Goal: Task Accomplishment & Management: Use online tool/utility

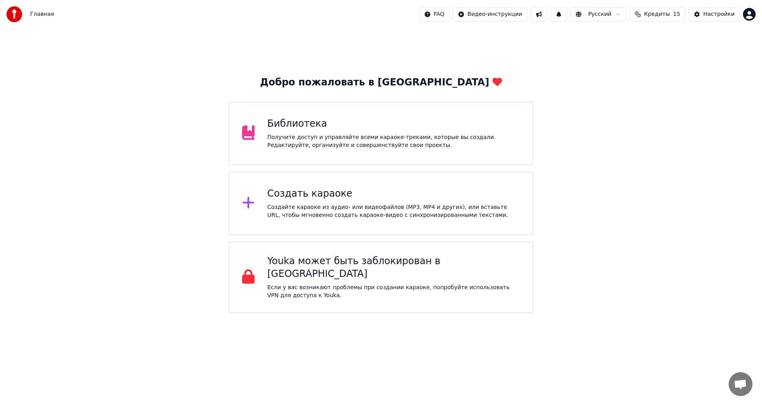
click at [748, 15] on html "Главная FAQ Видео-инструкции Русский Кредиты 15 Настройки Добро пожаловать в Yo…" at bounding box center [381, 156] width 762 height 313
click at [283, 195] on div "Создать караоке" at bounding box center [394, 193] width 253 height 13
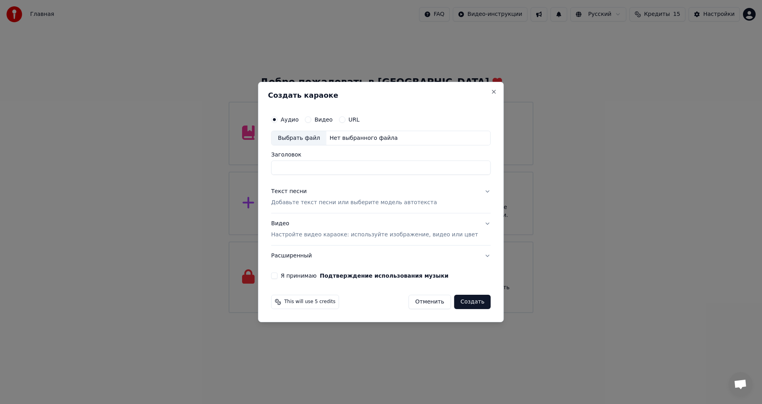
click at [326, 137] on div "Выбрать файл" at bounding box center [299, 138] width 55 height 14
type input "**********"
click at [476, 192] on button "Текст песни Добавьте текст песни или выберите модель автотекста" at bounding box center [381, 197] width 220 height 32
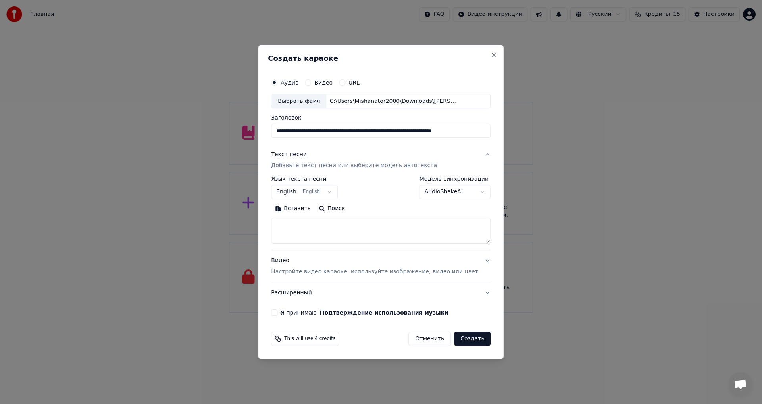
click at [337, 230] on textarea at bounding box center [381, 230] width 220 height 25
paste textarea "**********"
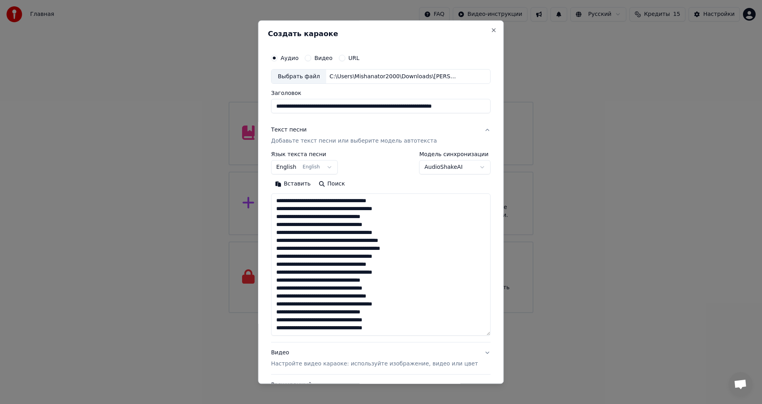
scroll to position [114, 0]
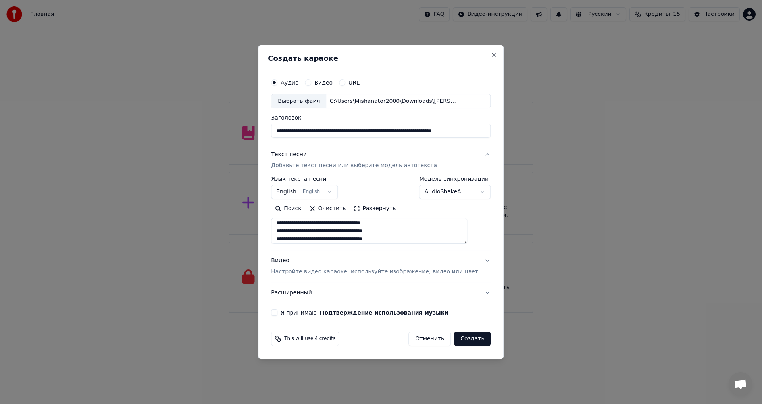
type textarea "**********"
click at [277, 312] on button "Я принимаю Подтверждение использования музыки" at bounding box center [274, 312] width 6 height 6
click at [458, 338] on button "Создать" at bounding box center [472, 338] width 37 height 14
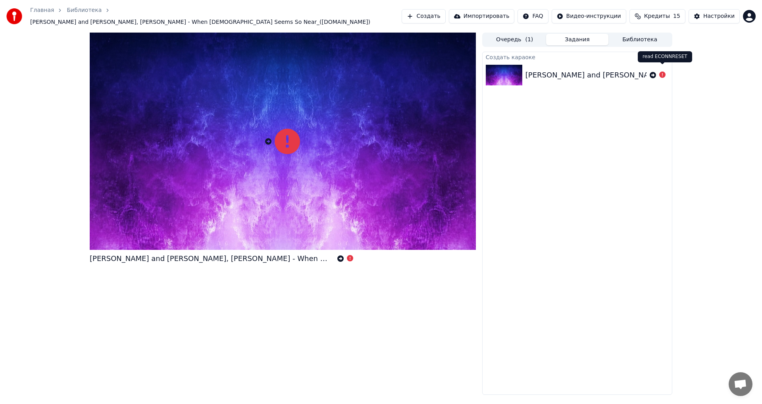
click at [662, 71] on icon at bounding box center [662, 74] width 6 height 6
click at [633, 72] on div "[PERSON_NAME] and [PERSON_NAME], [PERSON_NAME] - When [DEMOGRAPHIC_DATA] Seems …" at bounding box center [744, 74] width 437 height 11
click at [267, 138] on icon at bounding box center [268, 141] width 6 height 6
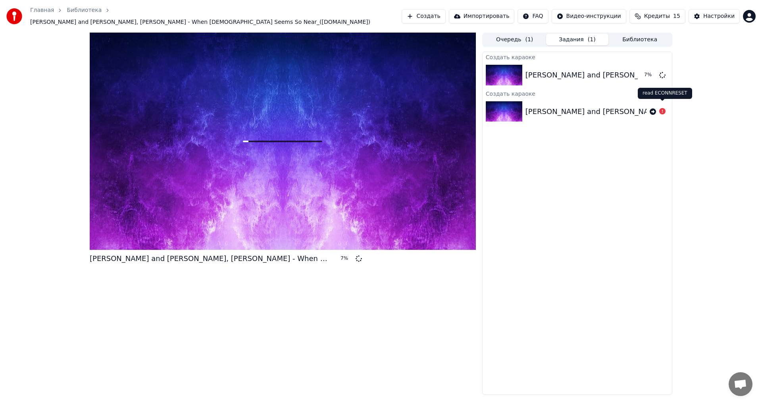
click at [664, 108] on icon at bounding box center [662, 111] width 6 height 6
click at [660, 108] on icon at bounding box center [662, 111] width 6 height 6
click at [652, 71] on icon at bounding box center [653, 75] width 8 height 8
click at [431, 14] on button "Создать" at bounding box center [424, 16] width 44 height 14
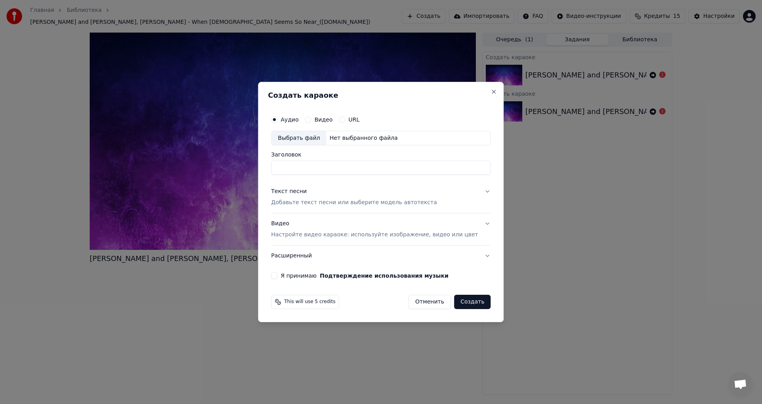
click at [296, 168] on input "Заголовок" at bounding box center [381, 168] width 220 height 14
type input "*"
click at [326, 136] on div "Выбрать файл" at bounding box center [299, 138] width 55 height 14
type input "**********"
click at [471, 194] on button "Текст песни Добавьте текст песни или выберите модель автотекста" at bounding box center [381, 197] width 220 height 32
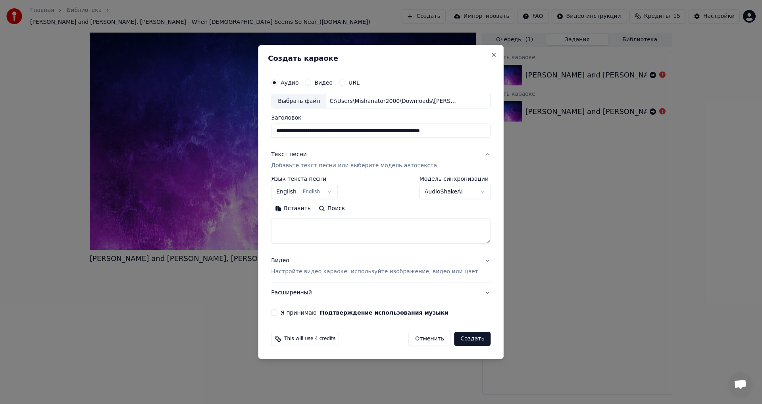
click at [277, 312] on button "Я принимаю Подтверждение использования музыки" at bounding box center [274, 312] width 6 height 6
click at [308, 225] on textarea at bounding box center [381, 230] width 220 height 25
paste textarea "**********"
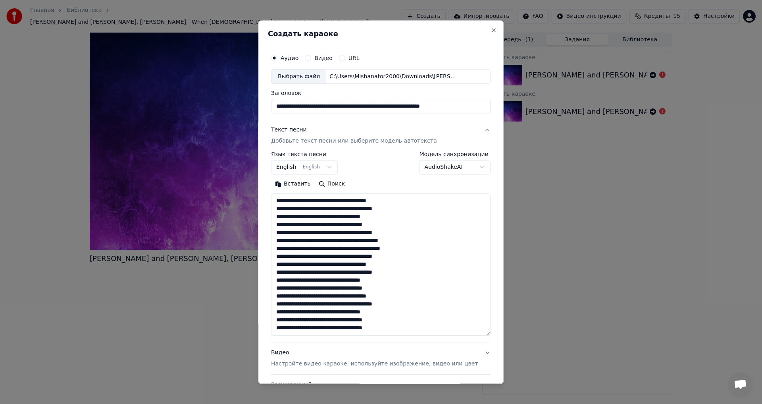
scroll to position [114, 0]
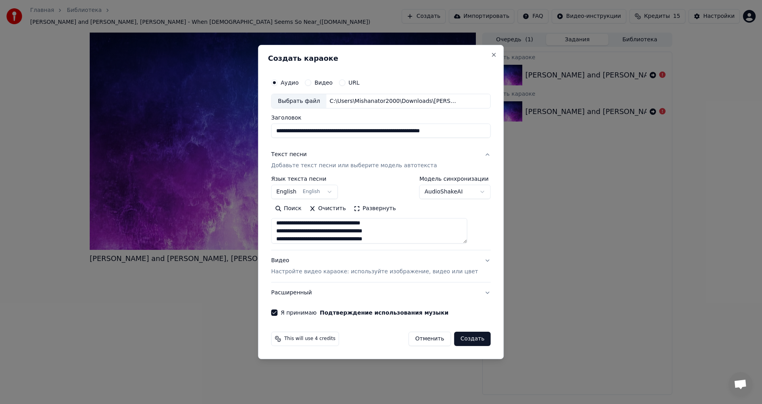
type textarea "**********"
click at [478, 262] on button "Видео Настройте видео караоке: используйте изображение, видео или цвет" at bounding box center [381, 266] width 220 height 32
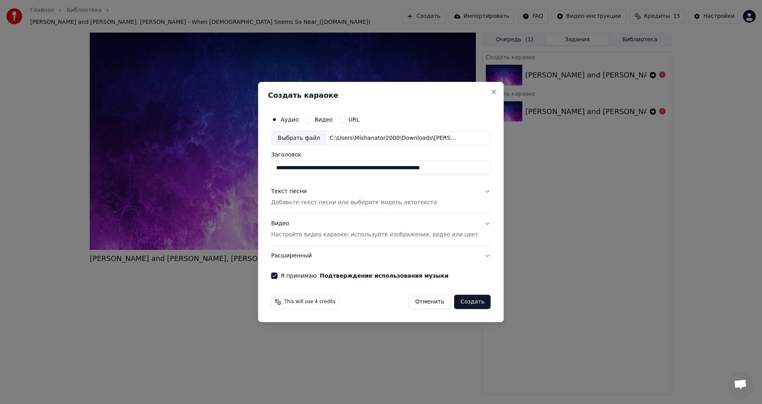
click at [475, 222] on button "Видео Настройте видео караоке: используйте изображение, видео или цвет" at bounding box center [381, 230] width 220 height 32
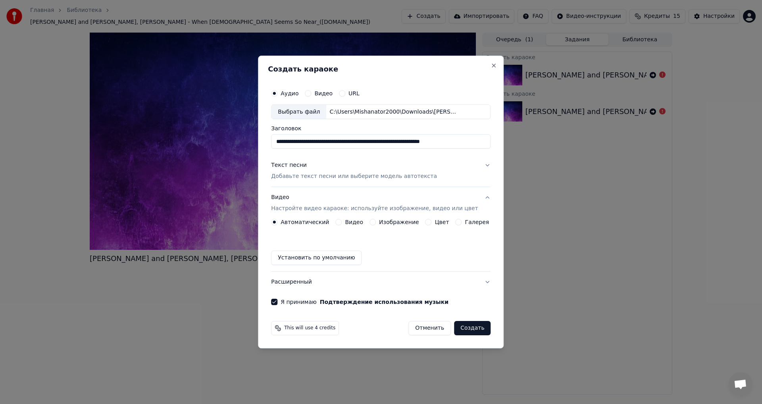
click at [428, 222] on button "Цвет" at bounding box center [429, 222] width 6 height 6
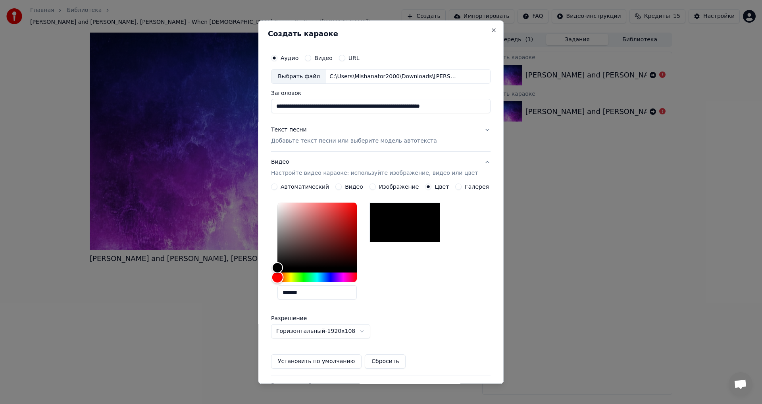
click at [284, 277] on div "Hue" at bounding box center [278, 277] width 12 height 12
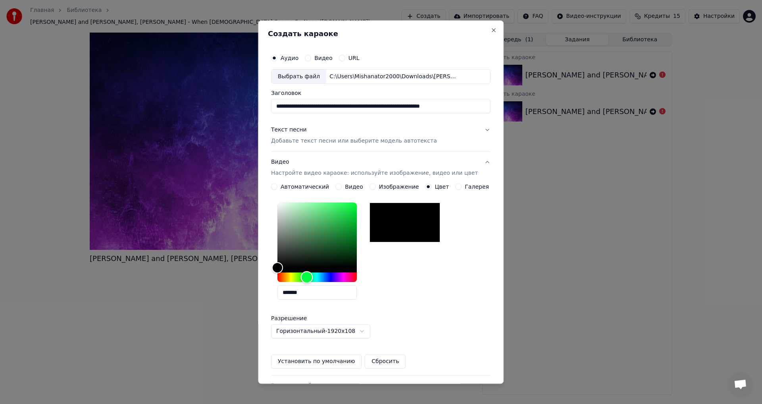
drag, startPoint x: 285, startPoint y: 277, endPoint x: 312, endPoint y: 277, distance: 27.0
click at [312, 277] on div "Hue" at bounding box center [307, 277] width 12 height 12
click at [313, 277] on div "Hue" at bounding box center [307, 277] width 12 height 12
click at [280, 269] on div "Color" at bounding box center [278, 268] width 12 height 12
drag, startPoint x: 282, startPoint y: 267, endPoint x: 287, endPoint y: 269, distance: 5.0
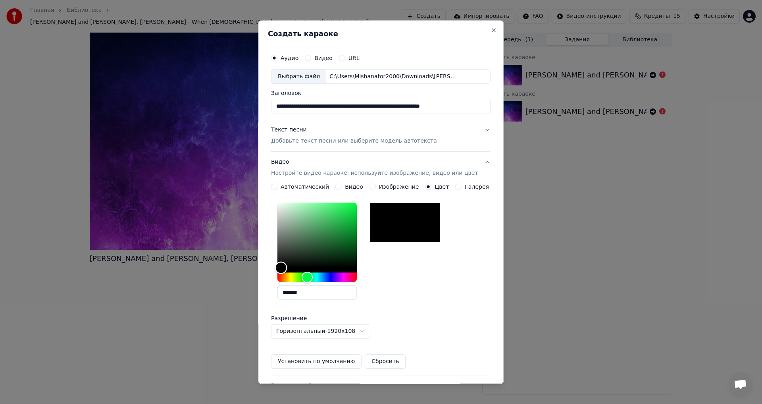
click at [287, 269] on div "Color" at bounding box center [281, 268] width 12 height 12
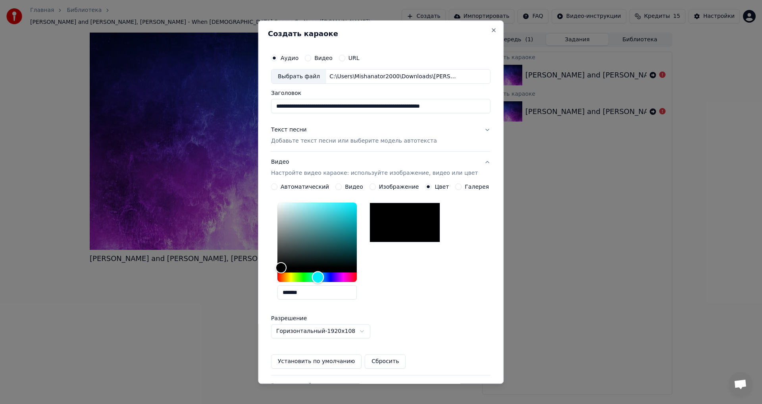
drag, startPoint x: 316, startPoint y: 275, endPoint x: 324, endPoint y: 264, distance: 14.0
click at [324, 264] on div at bounding box center [316, 242] width 79 height 79
drag, startPoint x: 284, startPoint y: 268, endPoint x: 311, endPoint y: 226, distance: 50.3
click at [311, 226] on div "Color" at bounding box center [305, 226] width 12 height 12
type input "*******"
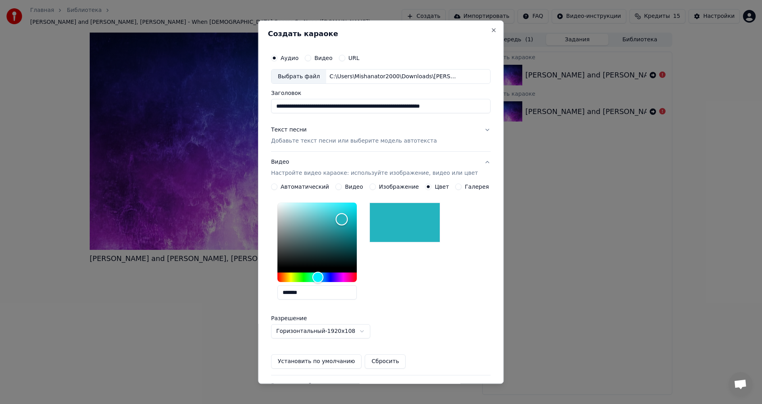
drag, startPoint x: 314, startPoint y: 223, endPoint x: 347, endPoint y: 219, distance: 33.2
click at [347, 219] on div "Color" at bounding box center [342, 219] width 12 height 12
click at [342, 364] on button "Установить по умолчанию" at bounding box center [316, 361] width 91 height 14
click at [476, 162] on button "Видео Настройте видео караоке: используйте изображение, видео или цвет" at bounding box center [381, 168] width 220 height 32
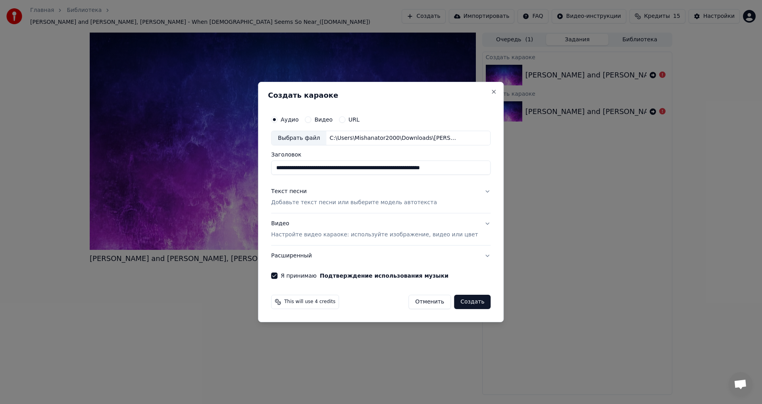
click at [459, 303] on button "Создать" at bounding box center [472, 302] width 37 height 14
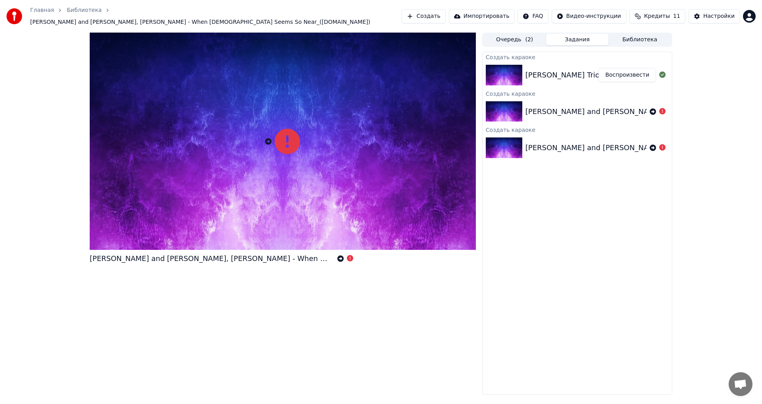
click at [615, 70] on button "Воспроизвести" at bounding box center [628, 75] width 58 height 14
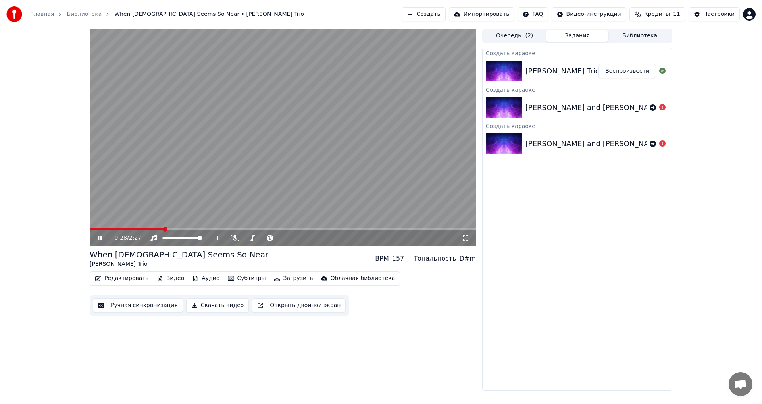
click at [300, 154] on video at bounding box center [283, 137] width 386 height 217
drag, startPoint x: 164, startPoint y: 226, endPoint x: 107, endPoint y: 233, distance: 57.9
click at [107, 233] on div "0:28 / 2:27" at bounding box center [283, 137] width 386 height 217
click at [90, 231] on span at bounding box center [92, 229] width 5 height 5
click at [99, 237] on icon at bounding box center [100, 237] width 4 height 5
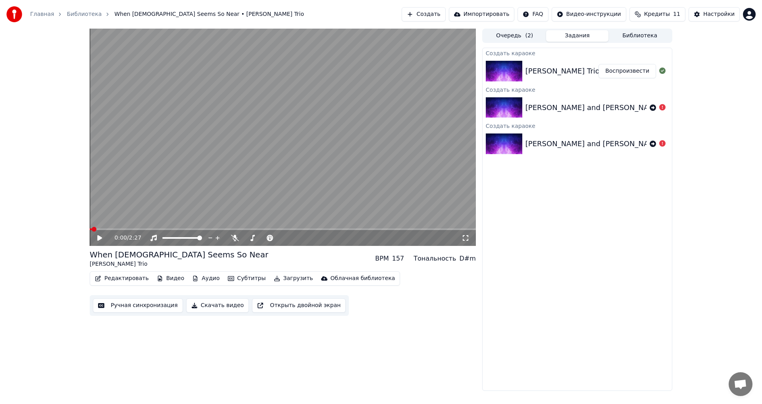
click at [100, 238] on icon at bounding box center [99, 238] width 5 height 6
click at [90, 228] on span at bounding box center [90, 229] width 0 height 2
click at [100, 237] on icon at bounding box center [100, 237] width 4 height 5
click at [439, 13] on button "Создать" at bounding box center [424, 14] width 44 height 14
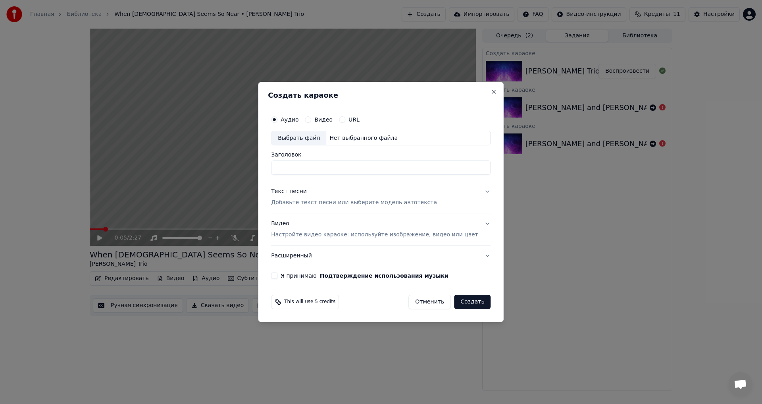
click at [324, 136] on div "Выбрать файл" at bounding box center [299, 138] width 55 height 14
type input "**********"
click at [476, 194] on button "Текст песни Добавьте текст песни или выберите модель автотекста" at bounding box center [381, 197] width 220 height 32
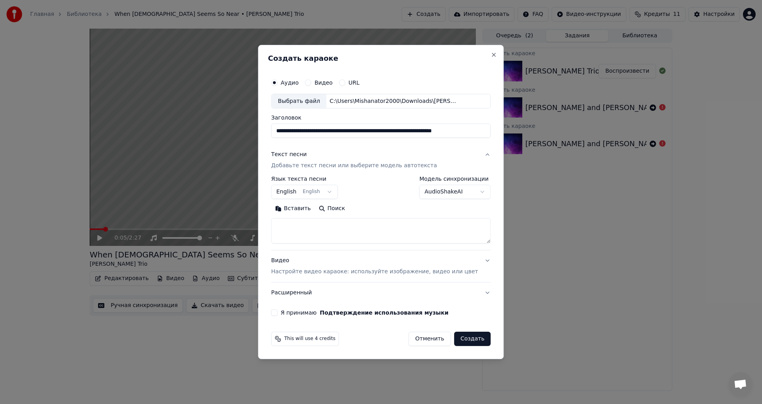
click at [302, 231] on textarea at bounding box center [381, 230] width 220 height 25
paste textarea "**********"
type textarea "**********"
click at [277, 314] on button "Я принимаю Подтверждение использования музыки" at bounding box center [274, 312] width 6 height 6
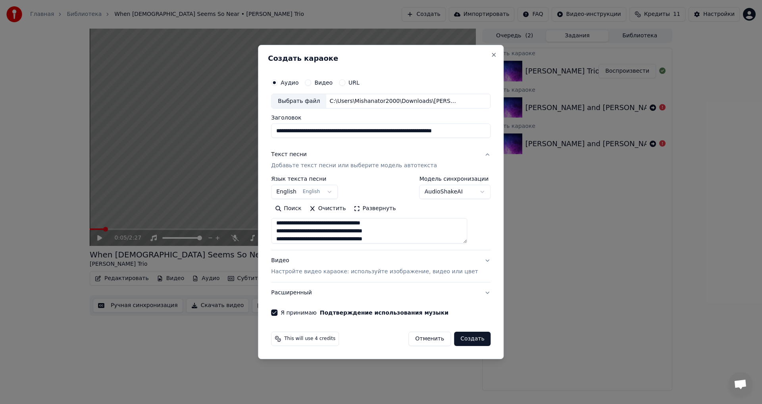
click at [477, 260] on button "Видео Настройте видео караоке: используйте изображение, видео или цвет" at bounding box center [381, 266] width 220 height 32
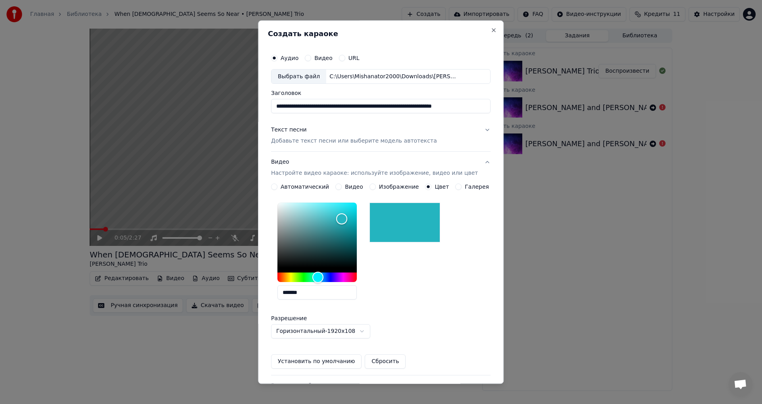
click at [277, 187] on button "Автоматический" at bounding box center [274, 187] width 6 height 6
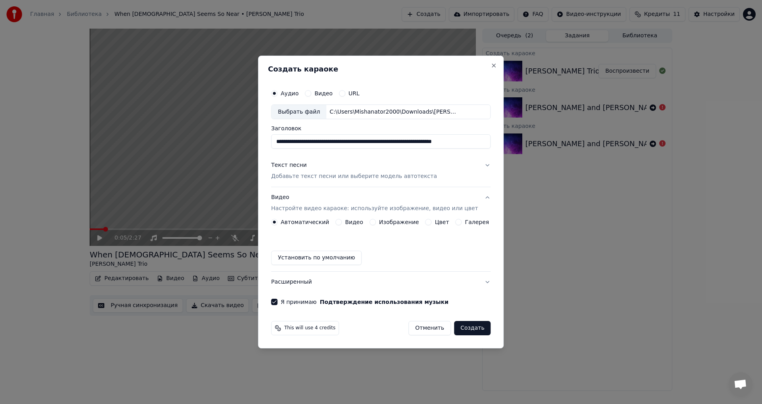
click at [467, 328] on button "Создать" at bounding box center [472, 328] width 37 height 14
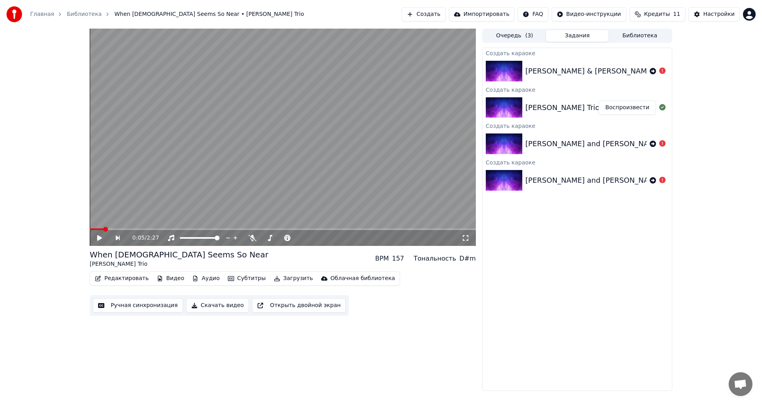
click at [100, 235] on icon at bounding box center [105, 238] width 18 height 6
click at [100, 236] on icon at bounding box center [105, 238] width 18 height 6
click at [445, 13] on button "Создать" at bounding box center [424, 14] width 44 height 14
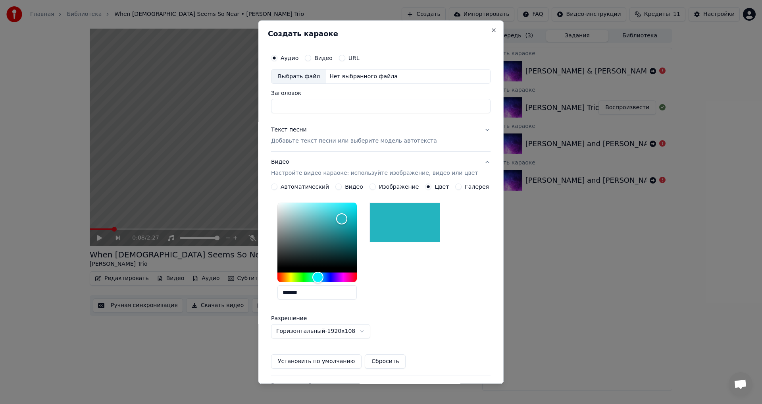
click at [307, 107] on input "Заголовок" at bounding box center [381, 106] width 220 height 14
type input "******"
click at [277, 185] on button "Автоматический" at bounding box center [274, 187] width 6 height 6
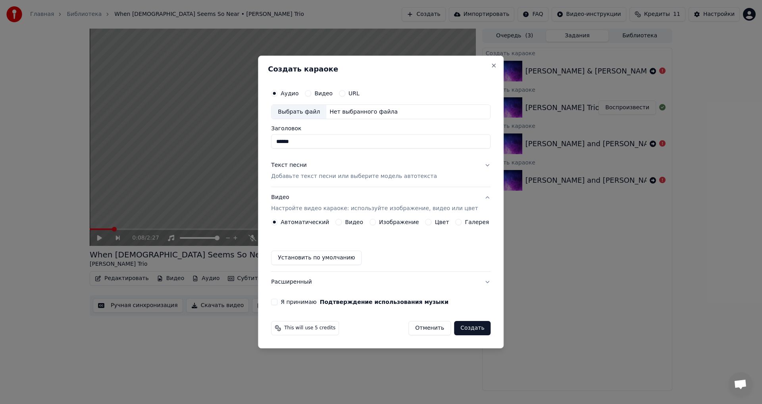
click at [478, 167] on button "Текст песни Добавьте текст песни или выберите модель автотекста" at bounding box center [381, 171] width 220 height 32
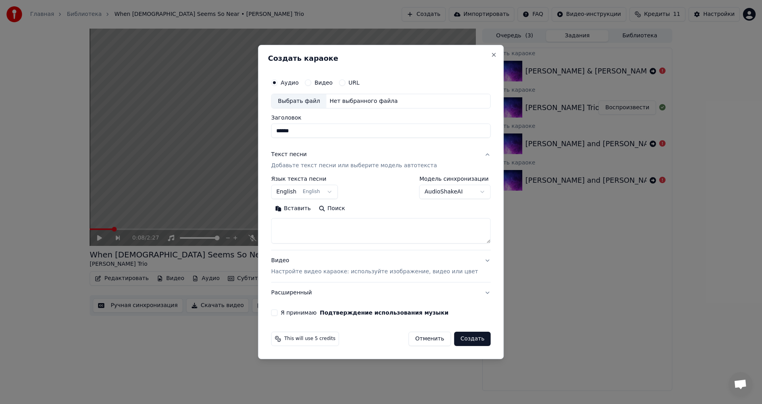
click at [320, 230] on textarea at bounding box center [381, 230] width 220 height 25
paste textarea "**********"
type textarea "**********"
click at [302, 102] on div "Выбрать файл" at bounding box center [299, 101] width 55 height 14
type input "**********"
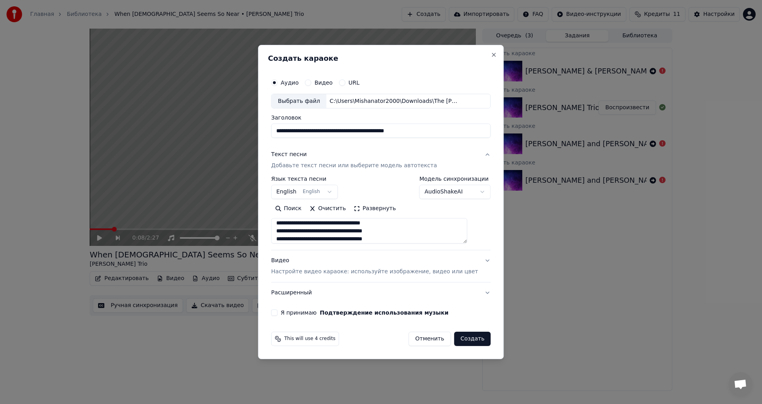
click at [277, 311] on button "Я принимаю Подтверждение использования музыки" at bounding box center [274, 312] width 6 height 6
click at [476, 260] on button "Видео Настройте видео караоке: используйте изображение, видео или цвет" at bounding box center [381, 266] width 220 height 32
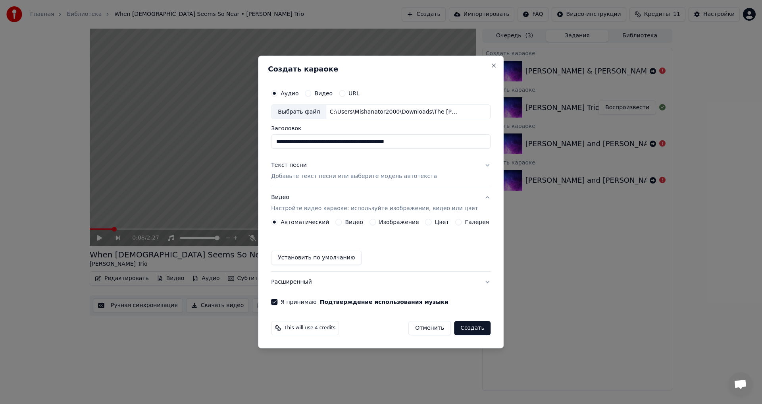
click at [460, 327] on button "Создать" at bounding box center [472, 328] width 37 height 14
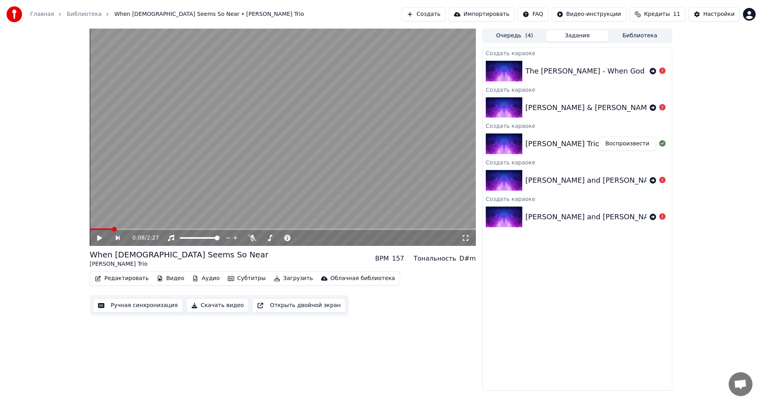
click at [445, 13] on button "Создать" at bounding box center [424, 14] width 44 height 14
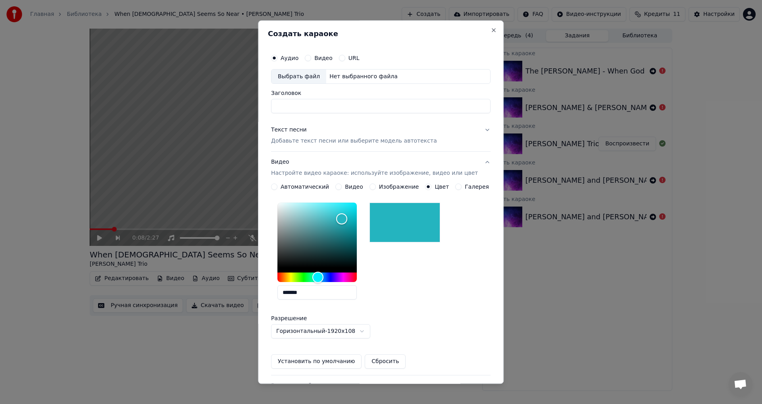
click at [310, 77] on div "Выбрать файл" at bounding box center [299, 76] width 55 height 14
type input "*****"
click at [283, 185] on div "Автоматический" at bounding box center [300, 187] width 58 height 6
click at [373, 185] on button "Изображение" at bounding box center [373, 187] width 6 height 6
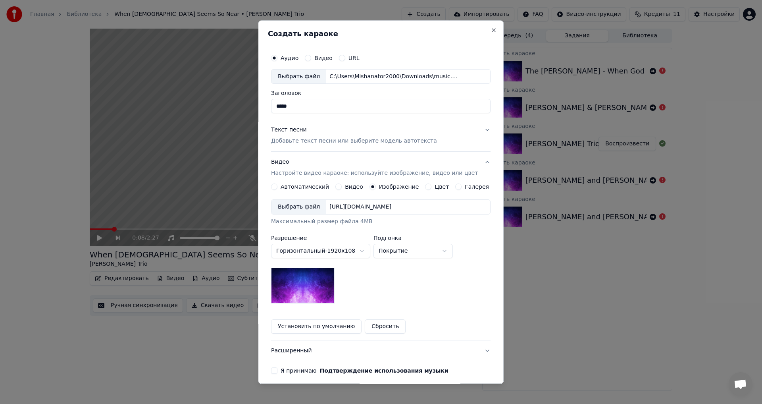
click at [338, 185] on button "Видео" at bounding box center [338, 187] width 6 height 6
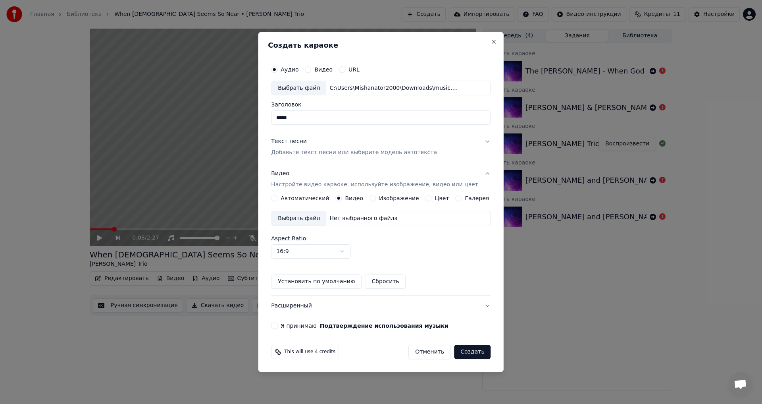
click at [277, 197] on button "Автоматический" at bounding box center [274, 198] width 6 height 6
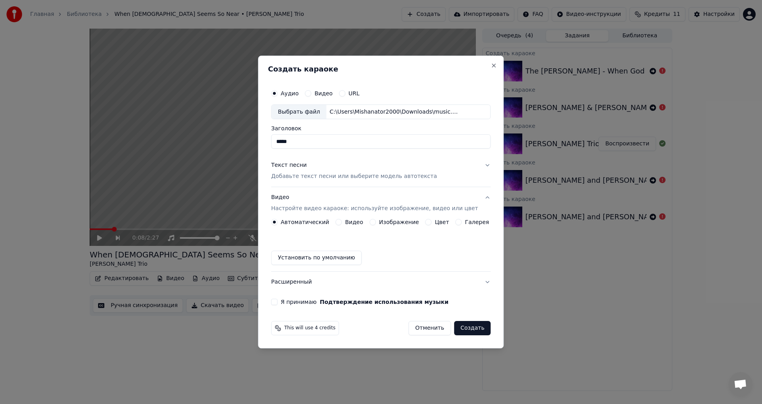
click at [478, 164] on button "Текст песни Добавьте текст песни или выберите модель автотекста" at bounding box center [381, 171] width 220 height 32
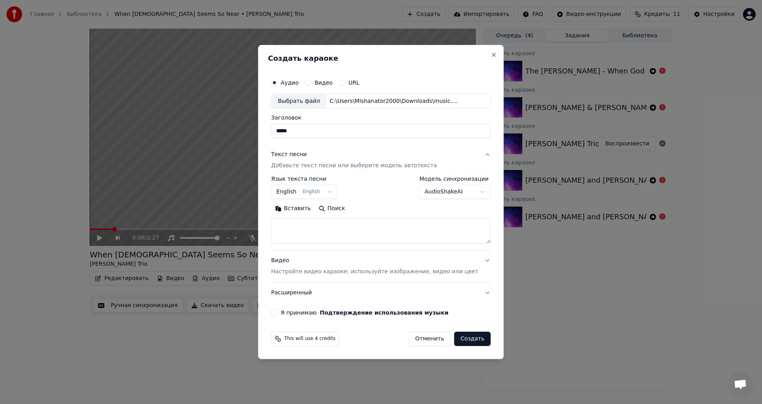
click at [292, 226] on textarea at bounding box center [381, 230] width 220 height 25
paste textarea "**********"
type textarea "**********"
click at [475, 260] on button "Видео Настройте видео караоке: используйте изображение, видео или цвет" at bounding box center [381, 266] width 220 height 32
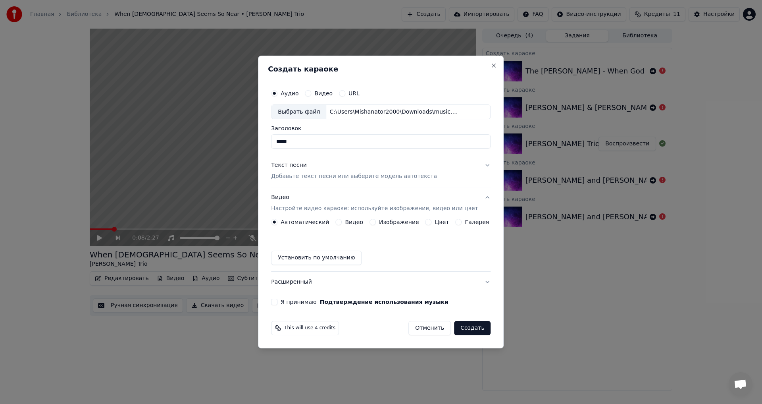
click at [277, 304] on button "Я принимаю Подтверждение использования музыки" at bounding box center [274, 301] width 6 height 6
click at [462, 331] on button "Создать" at bounding box center [472, 328] width 37 height 14
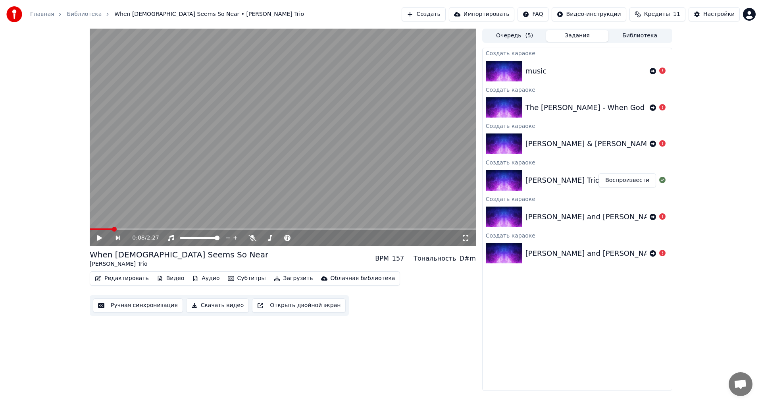
click at [522, 67] on img at bounding box center [504, 71] width 37 height 21
click at [578, 64] on div "music" at bounding box center [577, 71] width 189 height 27
